Goal: Task Accomplishment & Management: Use online tool/utility

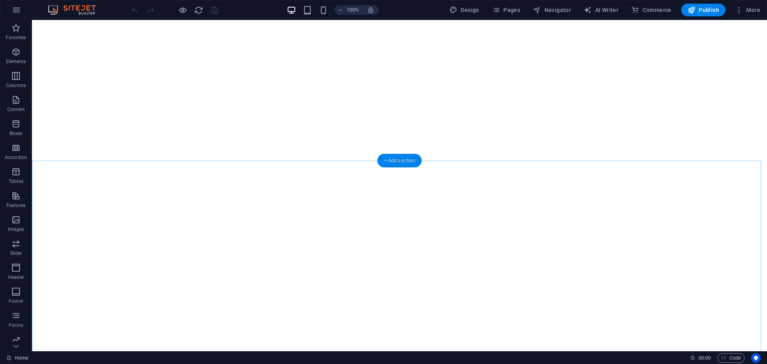
click at [393, 156] on div "+ Add section" at bounding box center [400, 161] width 44 height 14
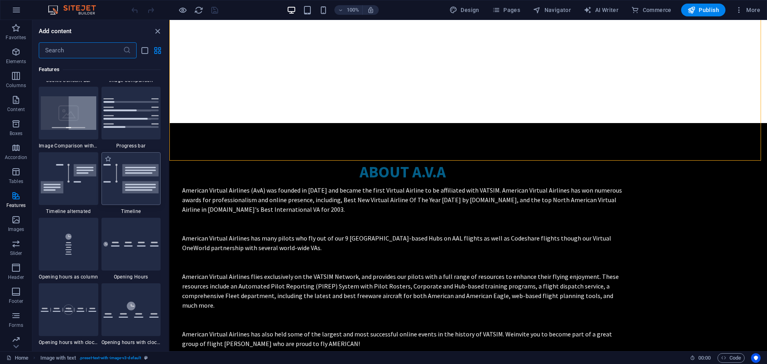
scroll to position [3315, 0]
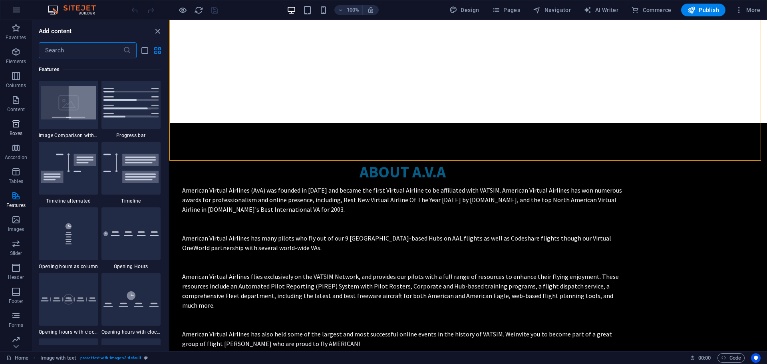
click at [17, 129] on span "Boxes" at bounding box center [16, 128] width 32 height 19
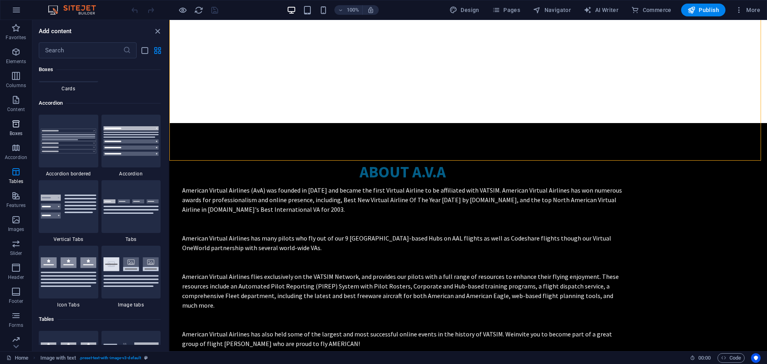
scroll to position [2204, 0]
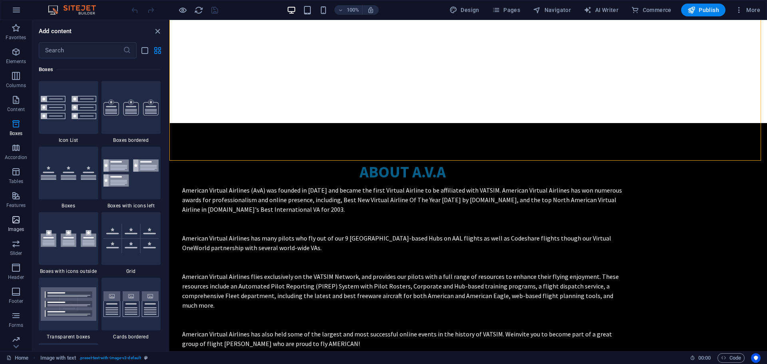
click at [13, 227] on p "Images" at bounding box center [16, 229] width 16 height 6
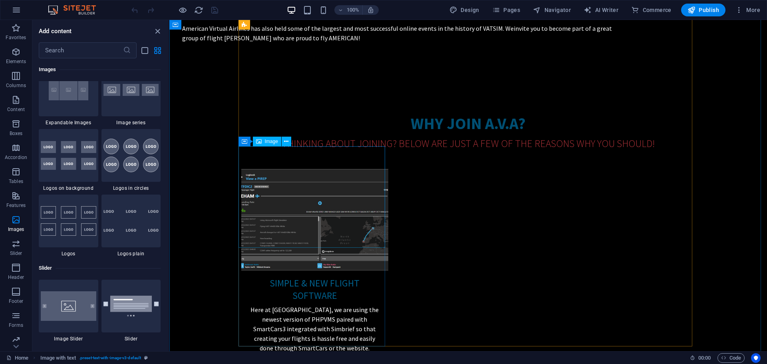
scroll to position [798, 0]
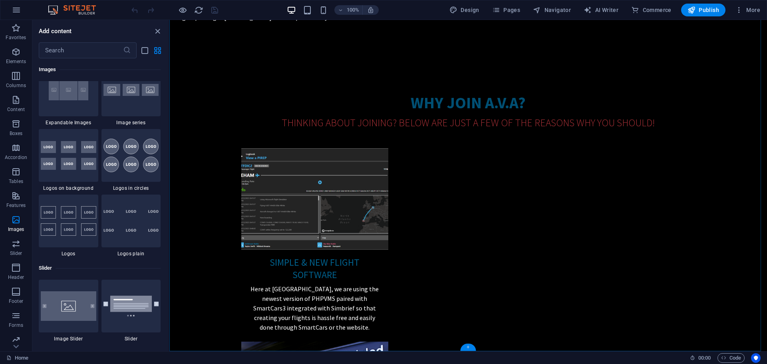
click at [468, 348] on div "+" at bounding box center [468, 347] width 16 height 7
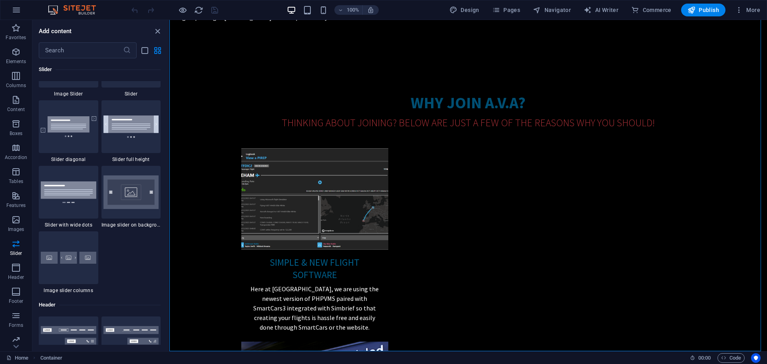
scroll to position [4553, 0]
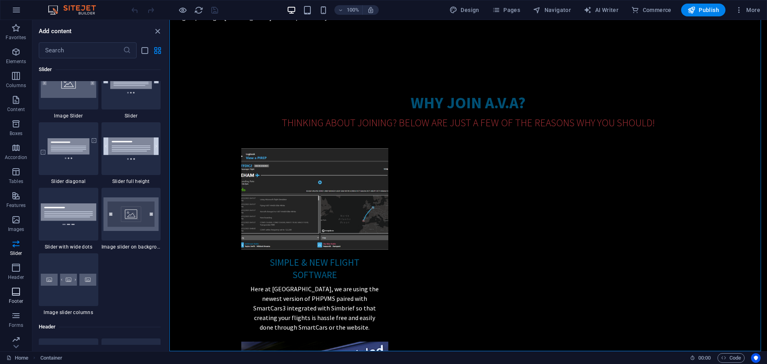
click at [18, 288] on icon "button" at bounding box center [16, 292] width 10 height 10
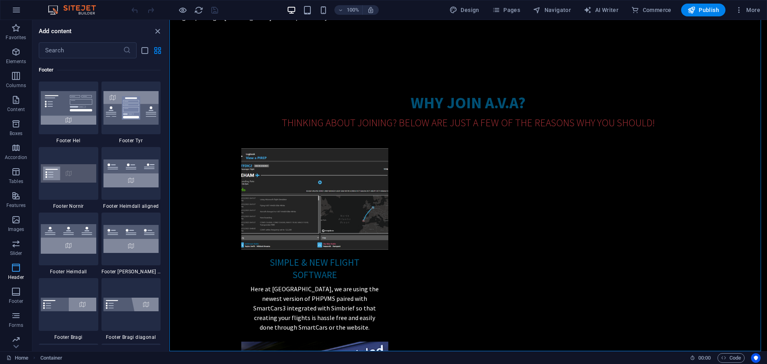
scroll to position [5289, 0]
click at [13, 56] on icon "button" at bounding box center [16, 52] width 10 height 10
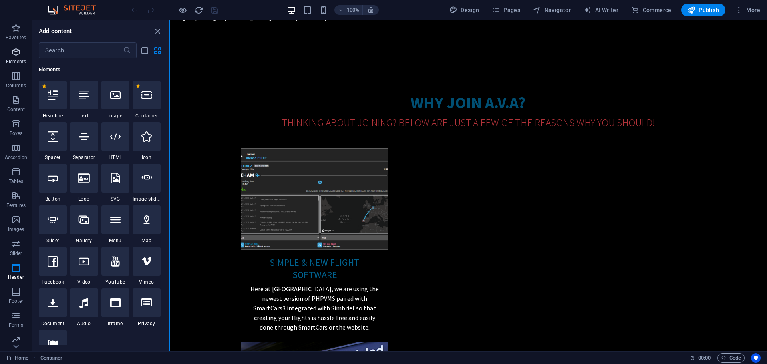
scroll to position [85, 0]
click at [142, 106] on div at bounding box center [147, 95] width 28 height 29
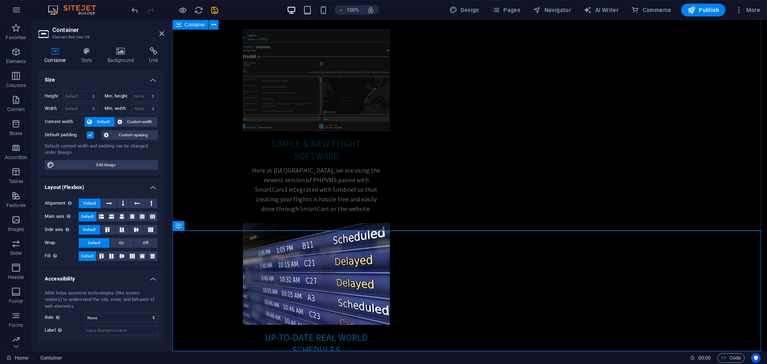
scroll to position [918, 0]
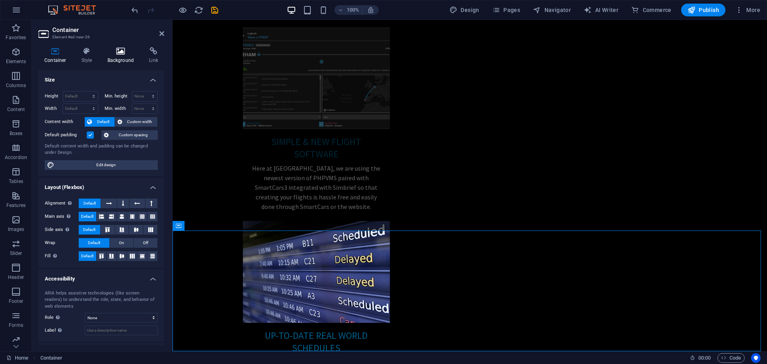
click at [128, 54] on icon at bounding box center [120, 51] width 39 height 8
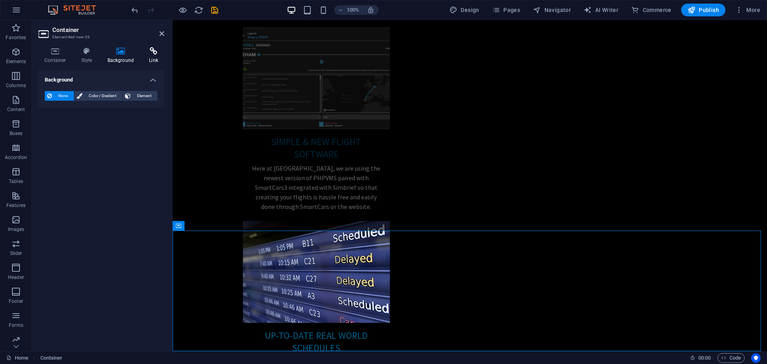
click at [156, 49] on icon at bounding box center [153, 51] width 21 height 8
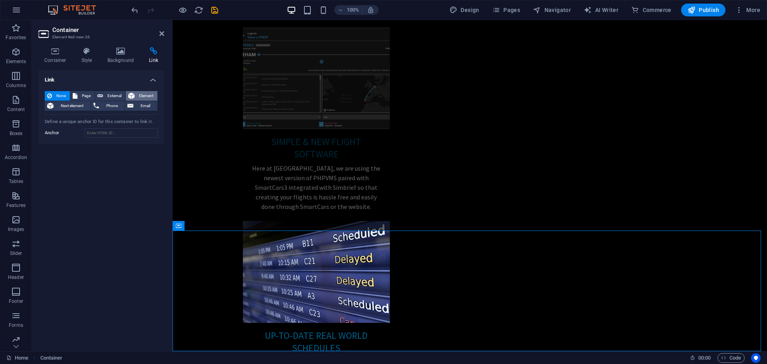
click at [141, 94] on span "Element" at bounding box center [146, 96] width 18 height 10
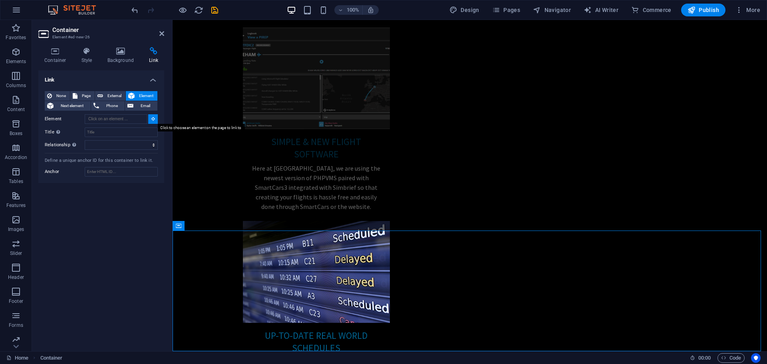
click at [154, 119] on icon at bounding box center [153, 119] width 4 height 4
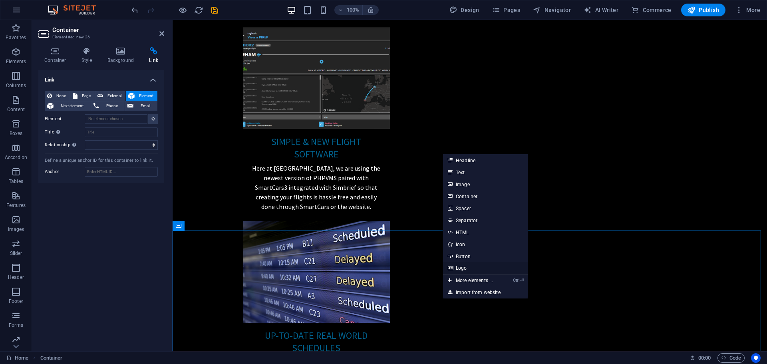
click at [454, 267] on link "Logo" at bounding box center [485, 268] width 85 height 12
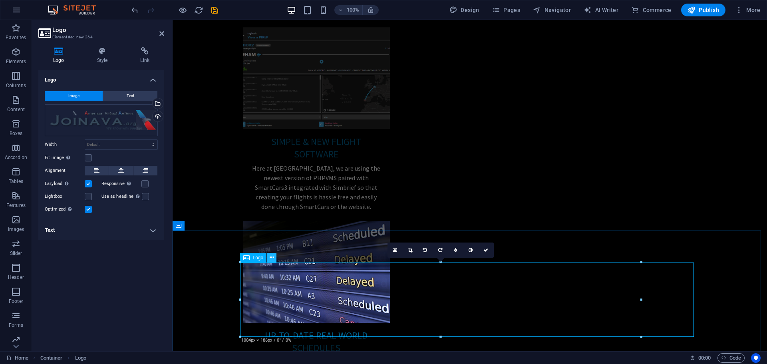
click at [274, 257] on button at bounding box center [272, 258] width 10 height 10
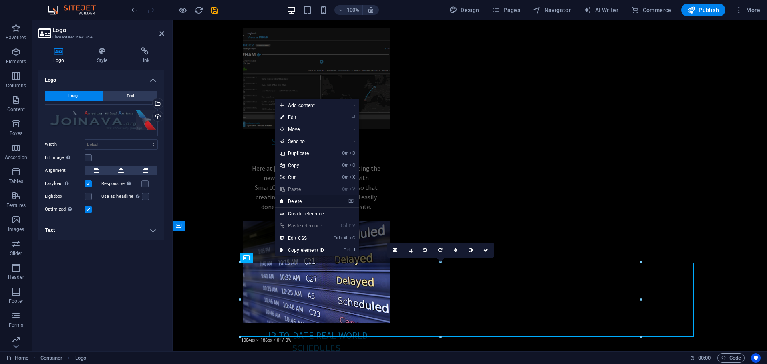
click at [299, 201] on link "⌦ Delete" at bounding box center [302, 201] width 54 height 12
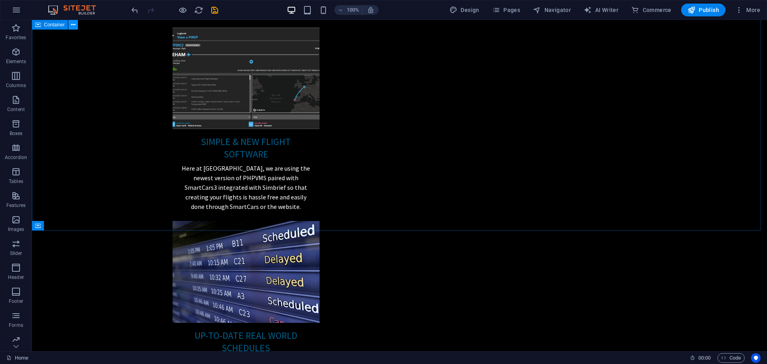
click at [72, 24] on icon at bounding box center [73, 25] width 4 height 8
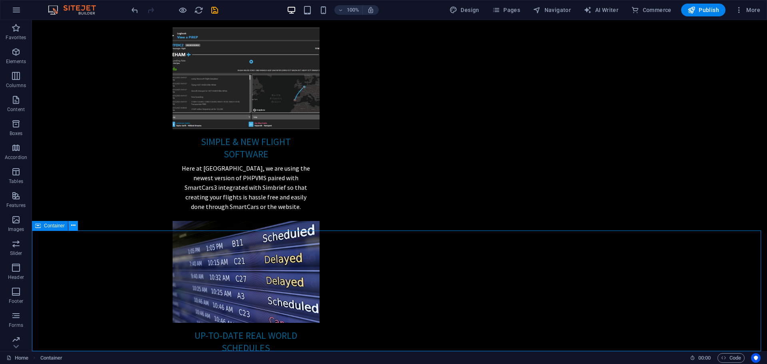
click at [72, 224] on icon at bounding box center [73, 225] width 4 height 8
click at [75, 226] on icon at bounding box center [73, 225] width 4 height 8
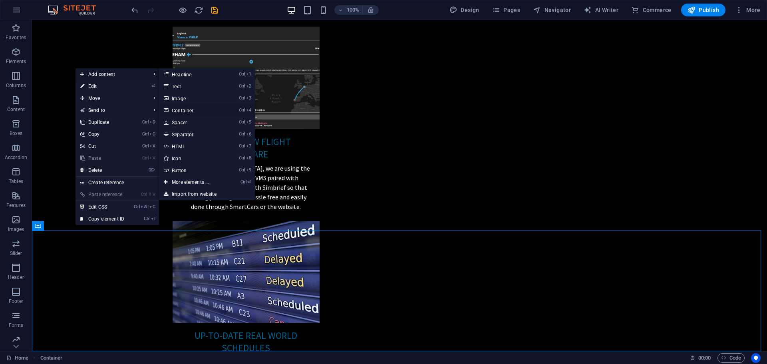
click at [187, 112] on link "Ctrl 4 Container" at bounding box center [192, 110] width 66 height 12
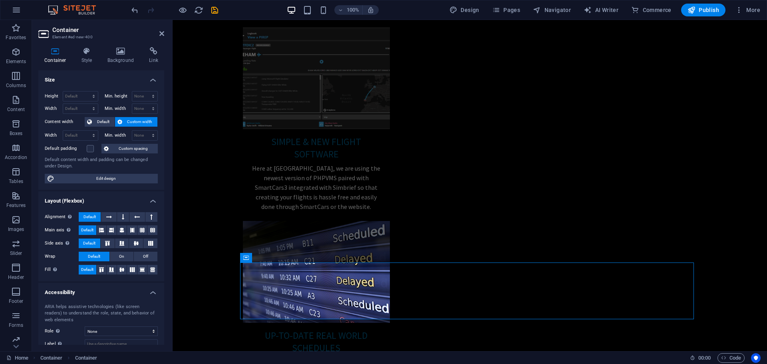
click at [127, 64] on div "Container Style Background Link Size Height Default px rem % vh vw Min. height …" at bounding box center [101, 196] width 126 height 298
click at [127, 57] on h4 "Background" at bounding box center [122, 55] width 42 height 17
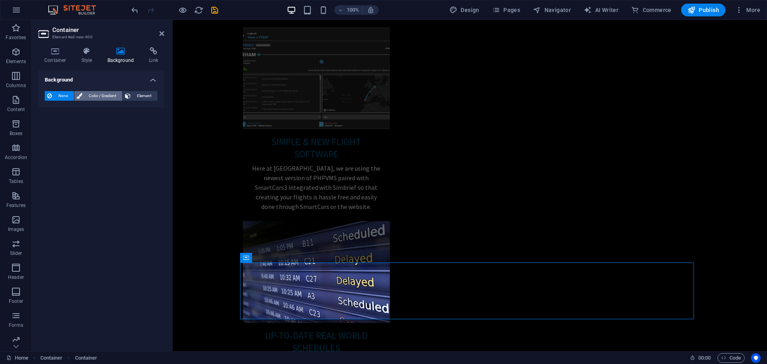
click at [100, 94] on span "Color / Gradient" at bounding box center [102, 96] width 35 height 10
click at [48, 131] on span at bounding box center [50, 127] width 9 height 9
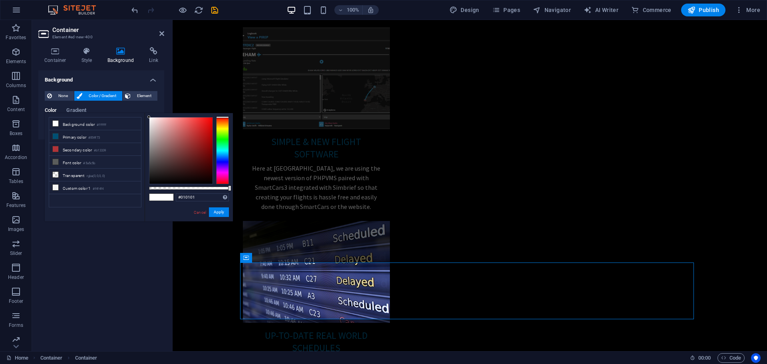
type input "#000000"
drag, startPoint x: 155, startPoint y: 186, endPoint x: 158, endPoint y: 189, distance: 4.2
click at [158, 184] on div at bounding box center [189, 150] width 80 height 67
click at [220, 209] on button "Apply" at bounding box center [219, 212] width 20 height 10
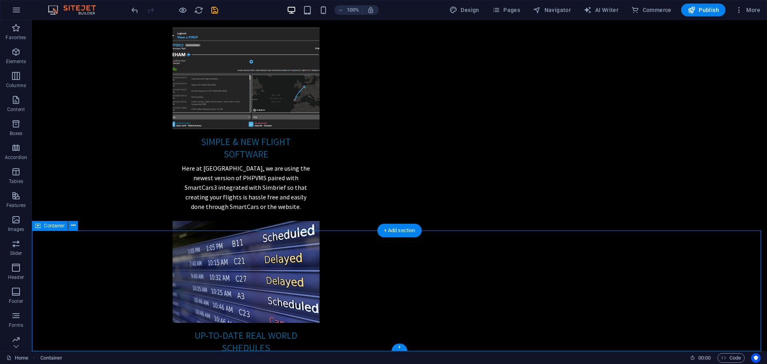
click at [75, 229] on icon at bounding box center [73, 225] width 4 height 8
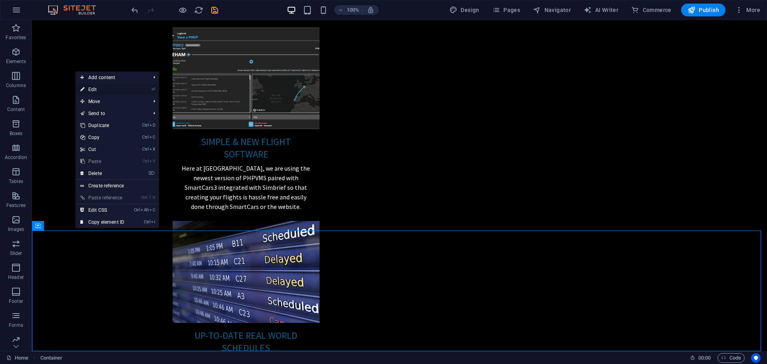
click at [106, 89] on link "⏎ Edit" at bounding box center [103, 89] width 54 height 12
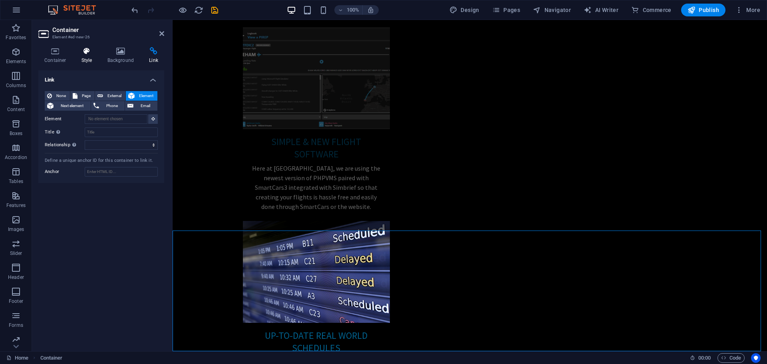
click at [87, 58] on h4 "Style" at bounding box center [89, 55] width 26 height 17
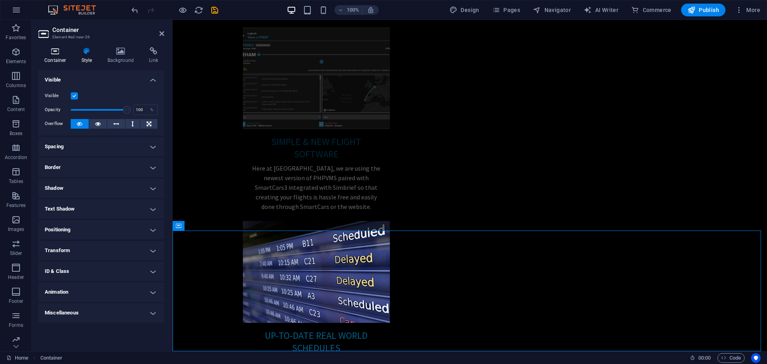
click at [65, 58] on h4 "Container" at bounding box center [56, 55] width 37 height 17
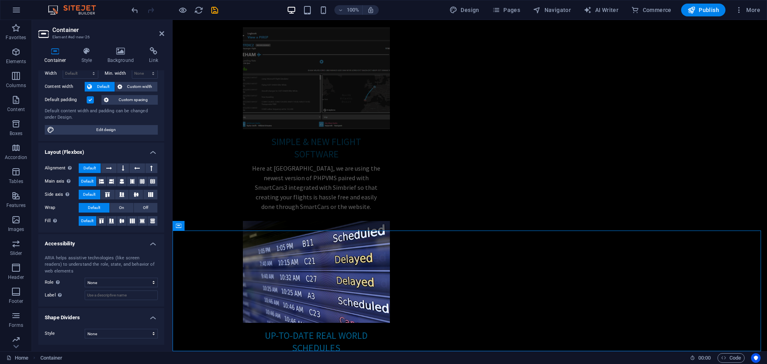
scroll to position [0, 0]
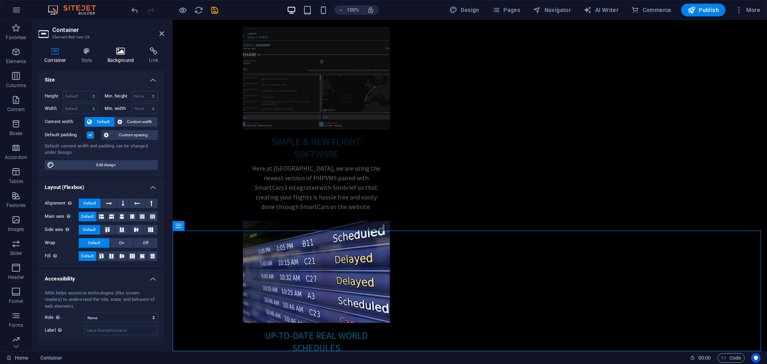
click at [127, 58] on h4 "Background" at bounding box center [122, 55] width 42 height 17
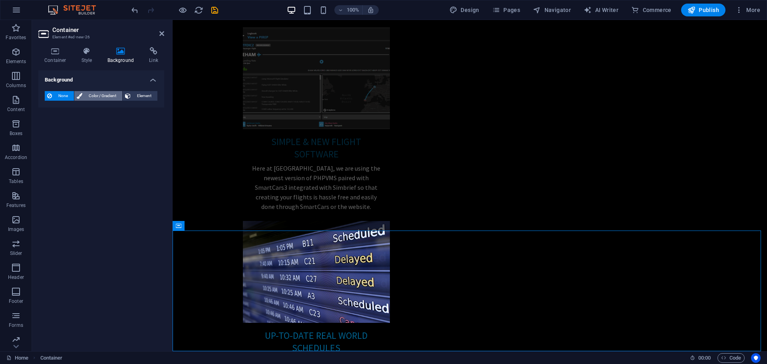
click at [94, 94] on span "Color / Gradient" at bounding box center [102, 96] width 35 height 10
click at [48, 128] on span at bounding box center [50, 127] width 9 height 9
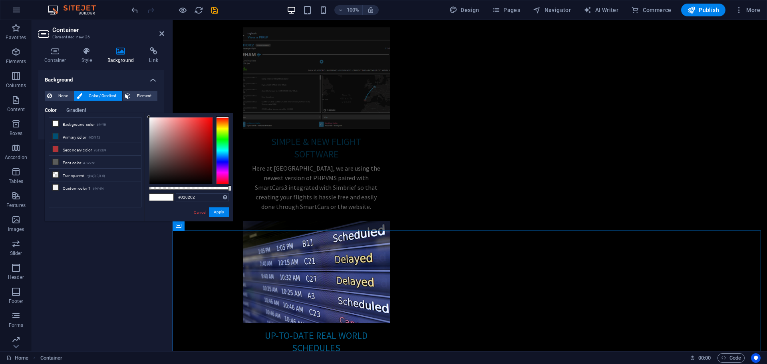
type input "#000000"
drag, startPoint x: 148, startPoint y: 187, endPoint x: 144, endPoint y: 240, distance: 53.3
click at [145, 240] on body "[DOMAIN_NAME] Home Favorites Elements Columns Content Boxes Accordion Tables Fe…" at bounding box center [383, 182] width 767 height 364
click at [213, 214] on button "Apply" at bounding box center [219, 212] width 20 height 10
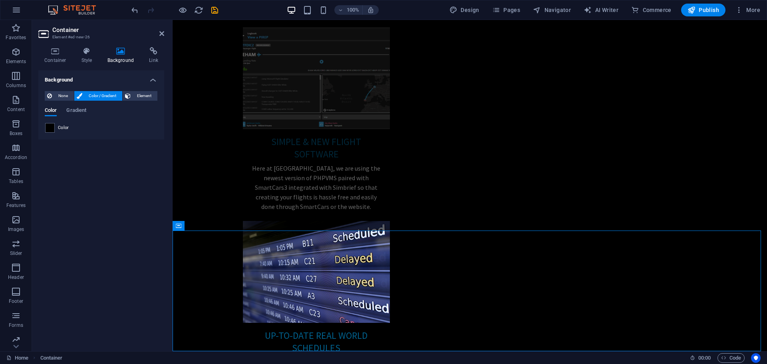
click at [111, 217] on div "Background None Color / Gradient Element Stretch background to full-width Color…" at bounding box center [101, 207] width 126 height 274
drag, startPoint x: 136, startPoint y: 158, endPoint x: 137, endPoint y: 150, distance: 7.8
click at [137, 155] on div "Background None Color / Gradient Element Stretch background to full-width Color…" at bounding box center [101, 207] width 126 height 274
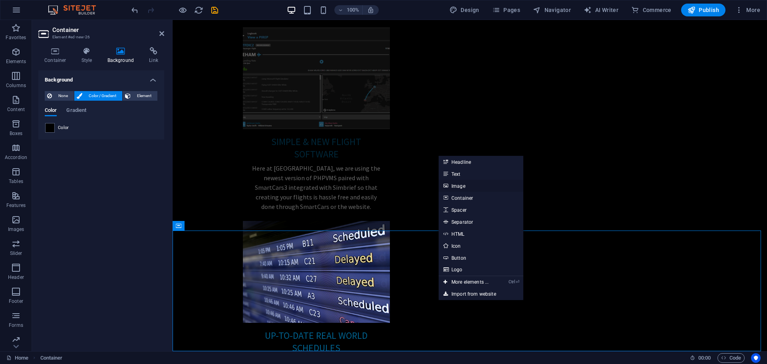
click at [455, 187] on link "Image" at bounding box center [481, 186] width 85 height 12
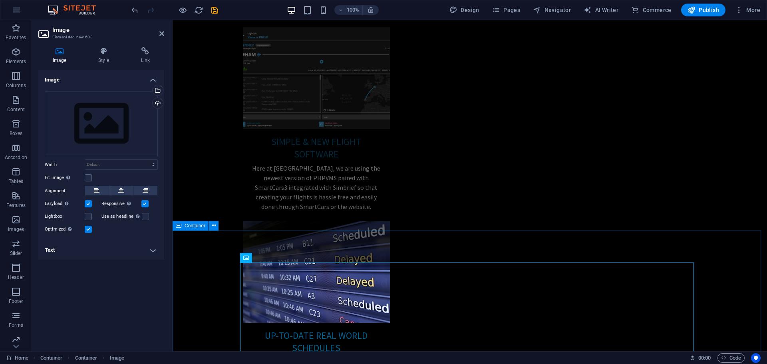
scroll to position [952, 0]
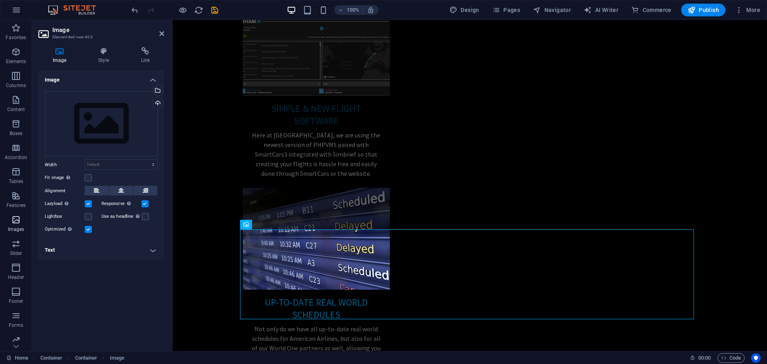
click at [18, 227] on p "Images" at bounding box center [16, 229] width 16 height 6
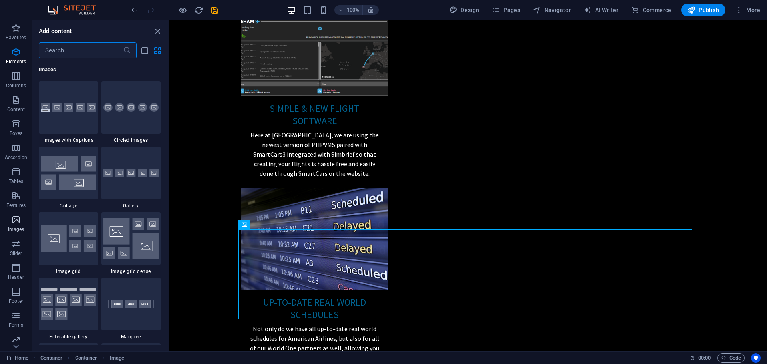
scroll to position [4051, 0]
click at [74, 111] on img at bounding box center [69, 107] width 56 height 9
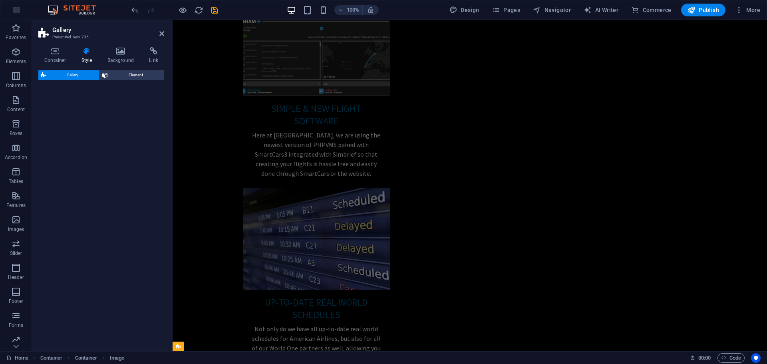
select select "rem"
select select "preset-gallery-v3-captions"
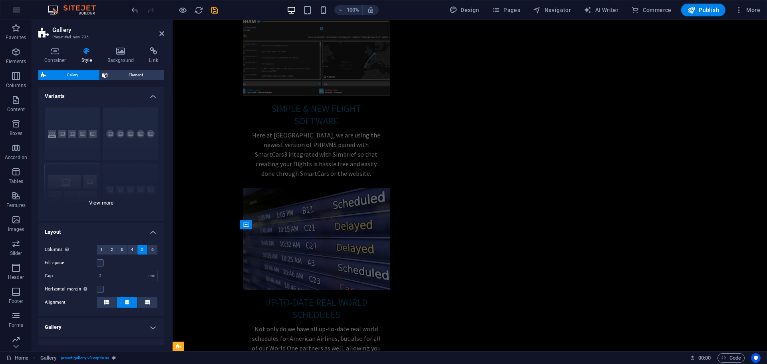
click at [99, 208] on div "Captions Circle Collage Default Grid Grid shifted" at bounding box center [101, 161] width 126 height 120
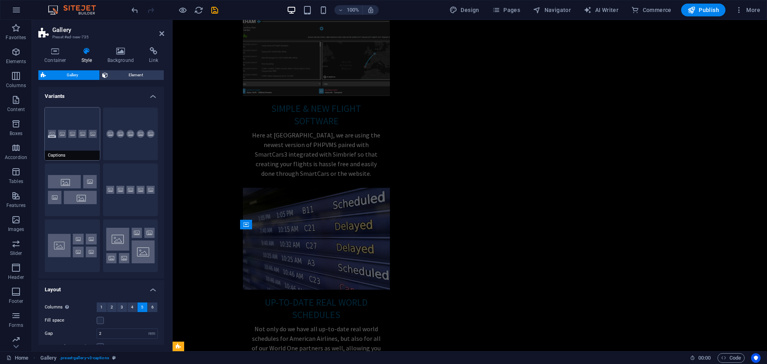
click at [74, 137] on button "Captions" at bounding box center [72, 133] width 55 height 53
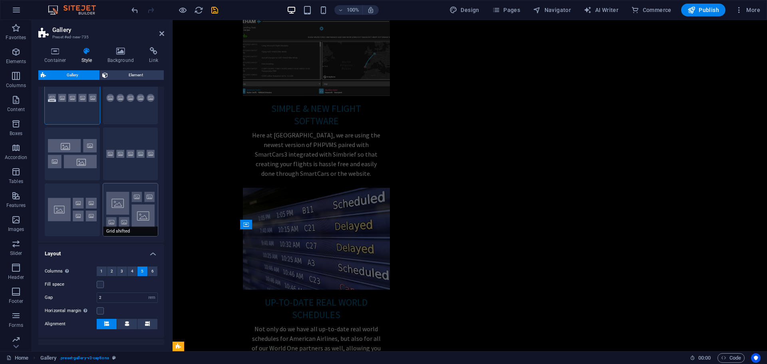
scroll to position [102, 0]
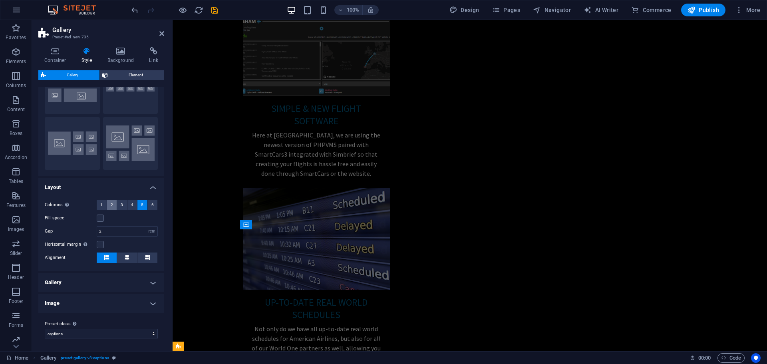
click at [113, 205] on button "2" at bounding box center [112, 205] width 10 height 10
click at [127, 262] on span at bounding box center [127, 257] width 5 height 10
click at [126, 282] on h4 "Gallery" at bounding box center [101, 282] width 126 height 19
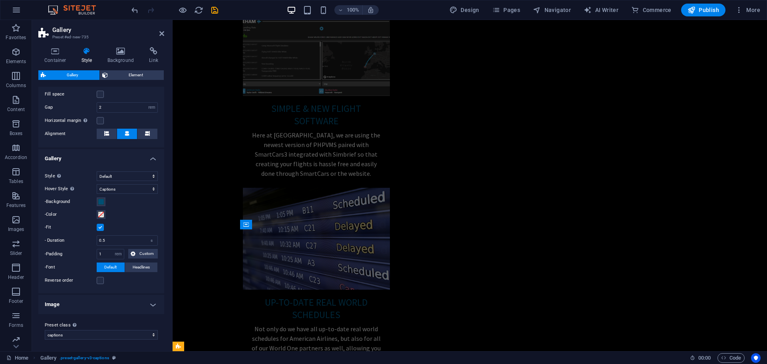
scroll to position [227, 0]
click at [137, 301] on h4 "Image" at bounding box center [101, 303] width 126 height 19
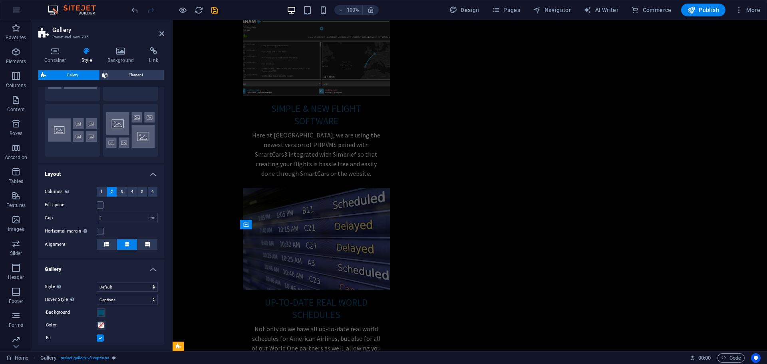
scroll to position [0, 0]
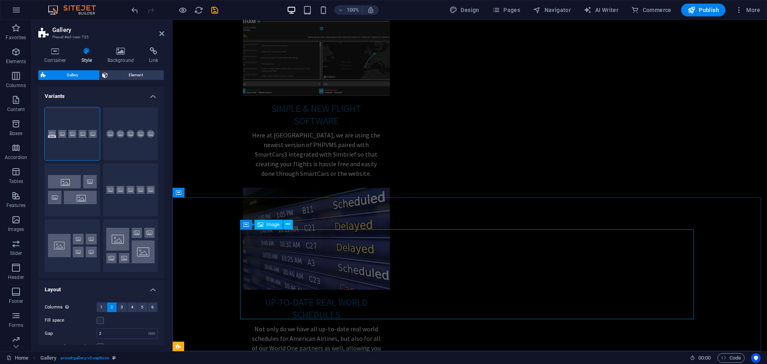
drag, startPoint x: 392, startPoint y: 272, endPoint x: 531, endPoint y: 272, distance: 138.6
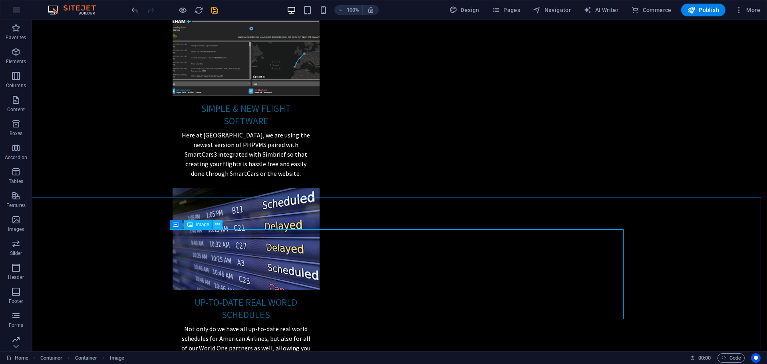
click at [220, 229] on button at bounding box center [218, 225] width 10 height 10
